Goal: Task Accomplishment & Management: Manage account settings

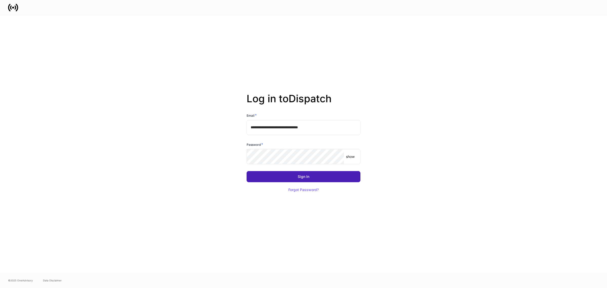
click at [298, 176] on div "Sign In" at bounding box center [304, 177] width 12 height 4
